Goal: Navigation & Orientation: Find specific page/section

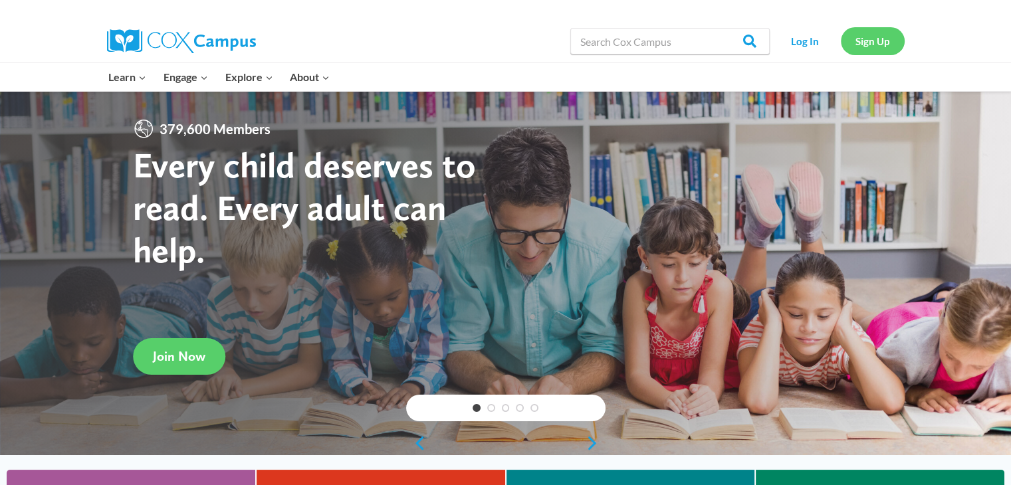
click at [869, 43] on link "Sign Up" at bounding box center [873, 40] width 64 height 27
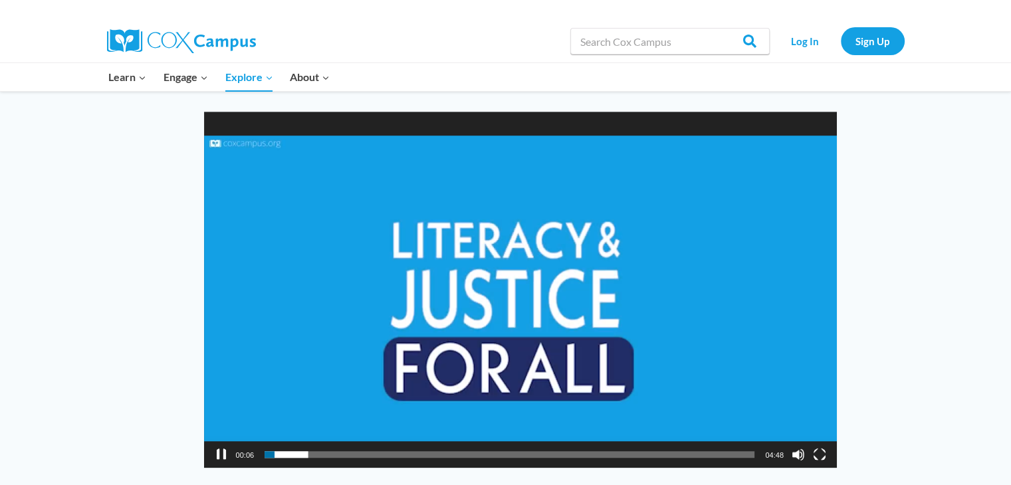
scroll to position [1042, 0]
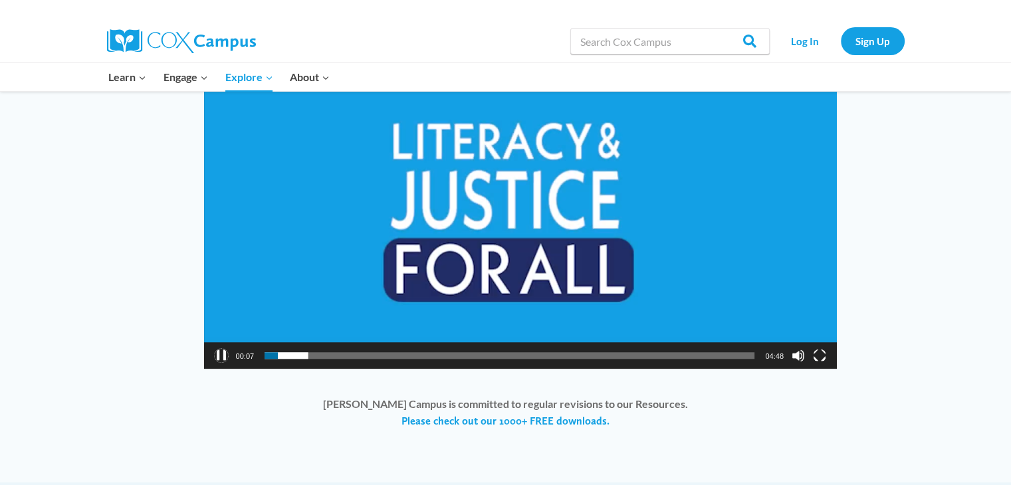
click at [223, 349] on button "Pause" at bounding box center [221, 355] width 13 height 13
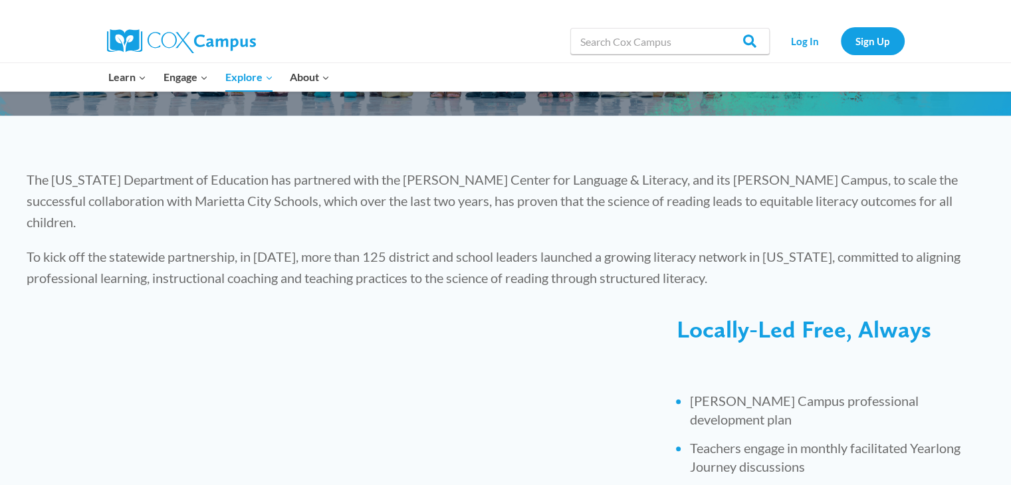
scroll to position [0, 0]
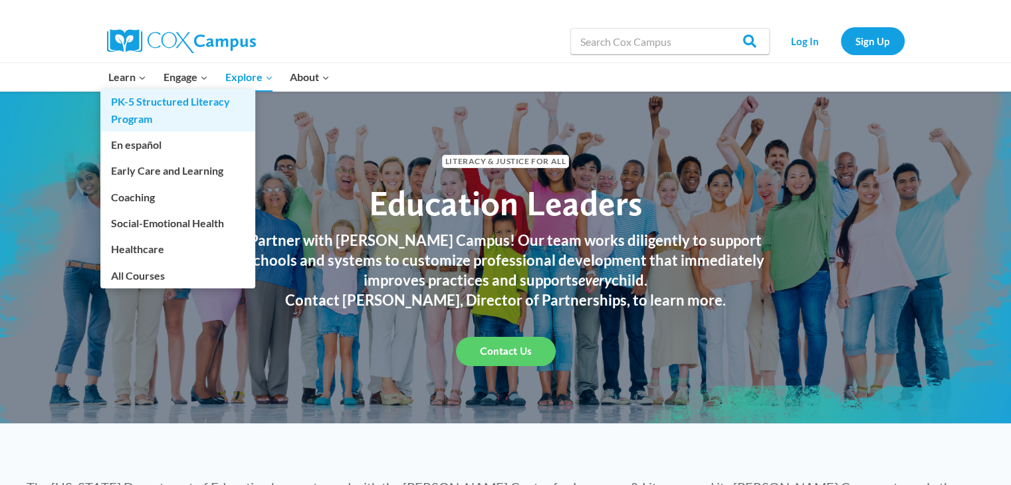
click at [126, 106] on link "PK-5 Structured Literacy Program" at bounding box center [177, 110] width 155 height 43
